Goal: Information Seeking & Learning: Learn about a topic

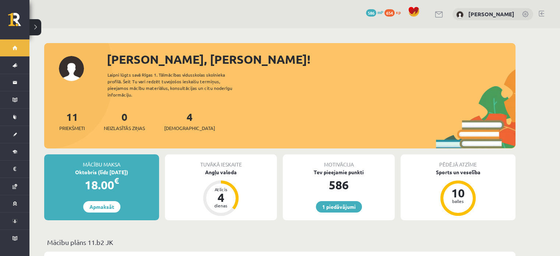
click at [40, 26] on button at bounding box center [35, 27] width 12 height 16
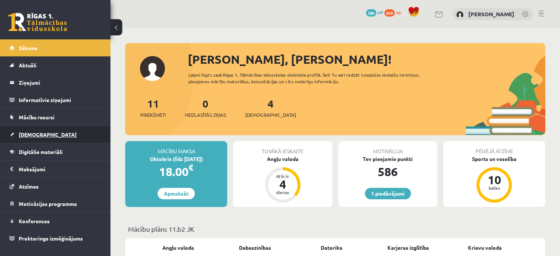
click at [39, 132] on span "[DEMOGRAPHIC_DATA]" at bounding box center [48, 134] width 58 height 7
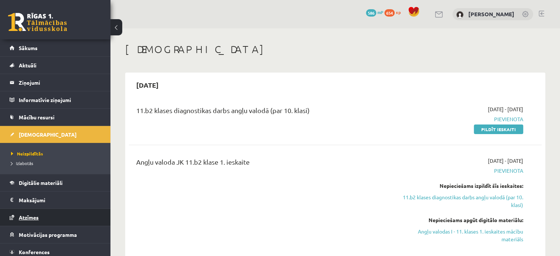
click at [28, 217] on span "Atzīmes" at bounding box center [29, 217] width 20 height 7
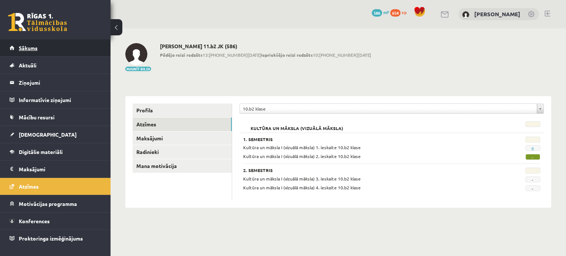
click at [28, 40] on link "Sākums" at bounding box center [56, 47] width 92 height 17
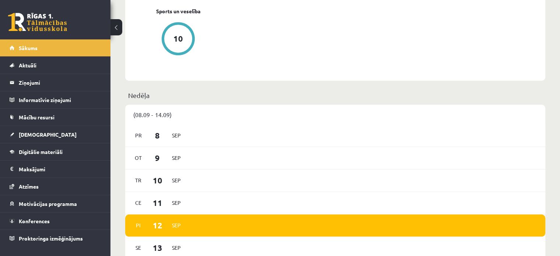
scroll to position [372, 0]
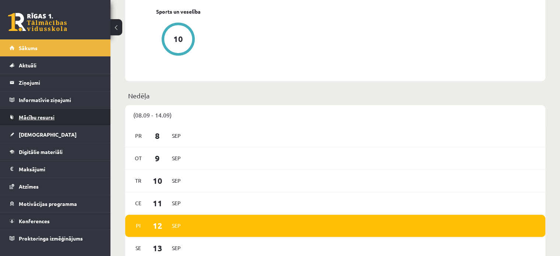
click at [52, 121] on link "Mācību resursi" at bounding box center [56, 117] width 92 height 17
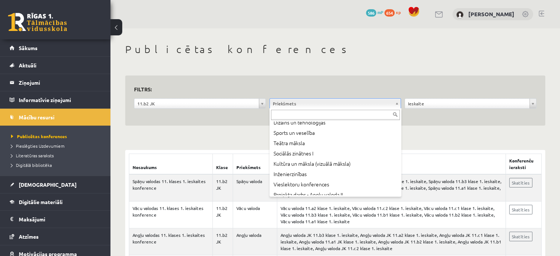
scroll to position [196, 0]
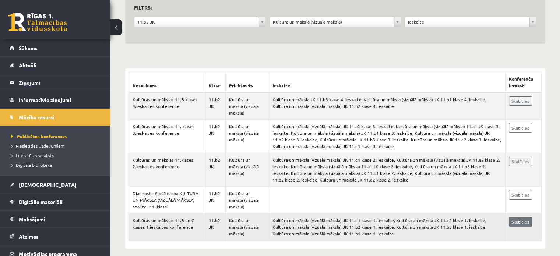
scroll to position [81, 0]
click at [516, 217] on link "Skatīties" at bounding box center [520, 222] width 23 height 10
click at [520, 218] on link "Skatīties" at bounding box center [520, 222] width 23 height 10
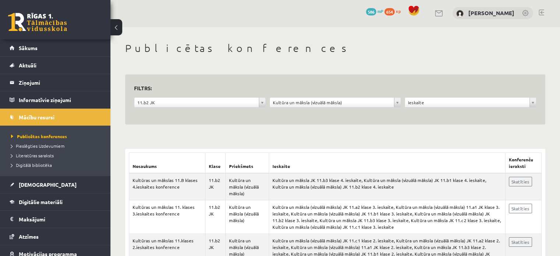
scroll to position [82, 0]
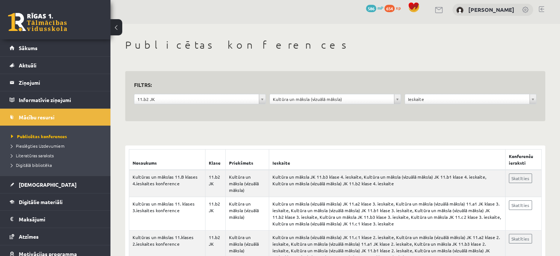
scroll to position [82, 0]
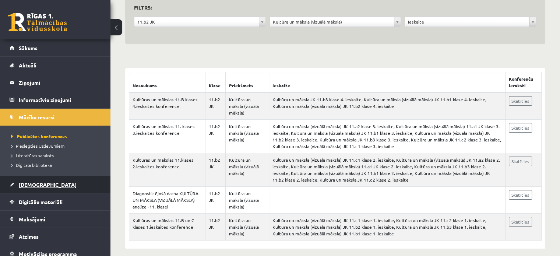
click at [32, 186] on span "[DEMOGRAPHIC_DATA]" at bounding box center [48, 184] width 58 height 7
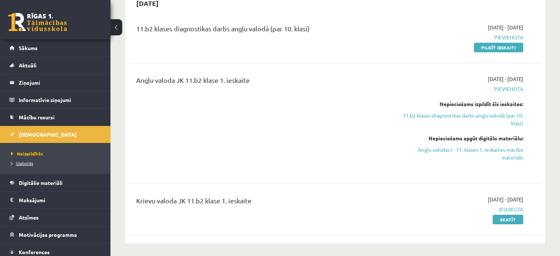
click at [24, 162] on span "Izlabotās" at bounding box center [22, 163] width 22 height 6
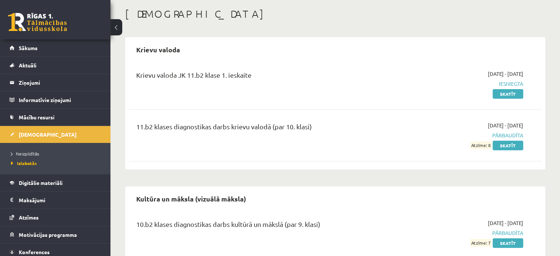
scroll to position [38, 0]
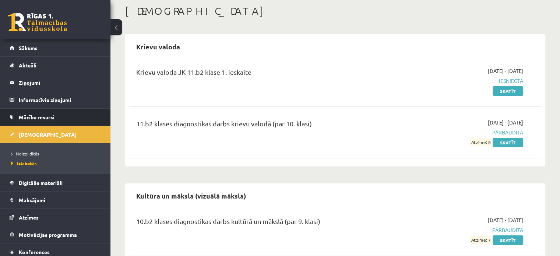
click at [32, 116] on span "Mācību resursi" at bounding box center [37, 117] width 36 height 7
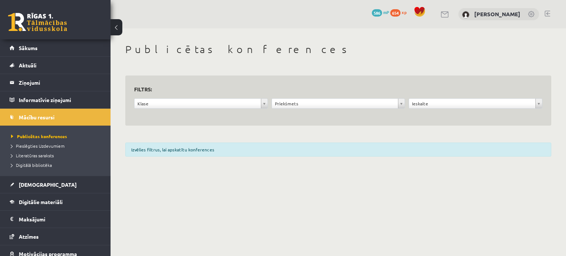
drag, startPoint x: 212, startPoint y: 111, endPoint x: 214, endPoint y: 103, distance: 8.3
click at [214, 103] on div "Klase ***** ********" at bounding box center [200, 105] width 137 height 14
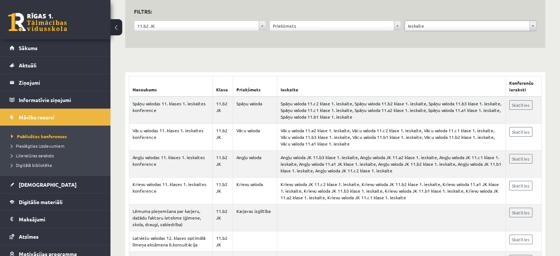
scroll to position [91, 0]
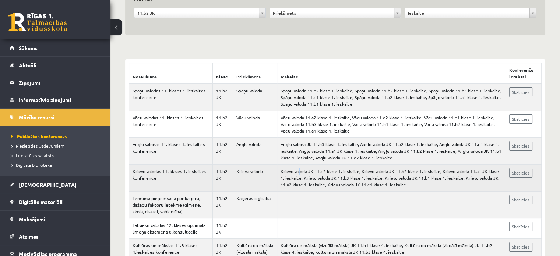
drag, startPoint x: 403, startPoint y: 145, endPoint x: 299, endPoint y: 173, distance: 107.6
click at [299, 173] on td "Krievu valoda JK 11.c2 klase 1. ieskaite, Krievu valoda JK 11.b2 klase 1. ieska…" at bounding box center [391, 178] width 228 height 27
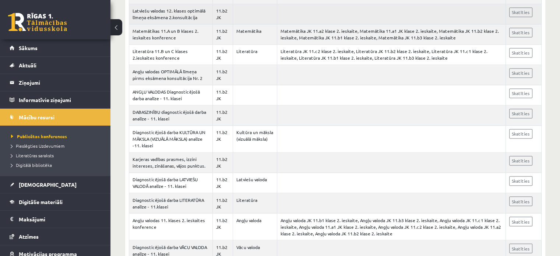
scroll to position [1200, 0]
